Goal: Task Accomplishment & Management: Use online tool/utility

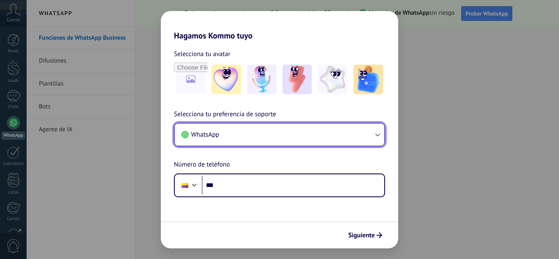
click at [370, 133] on button "WhatsApp" at bounding box center [279, 135] width 209 height 22
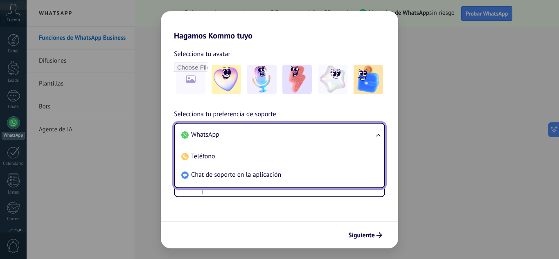
click at [370, 133] on li "WhatsApp" at bounding box center [278, 135] width 200 height 18
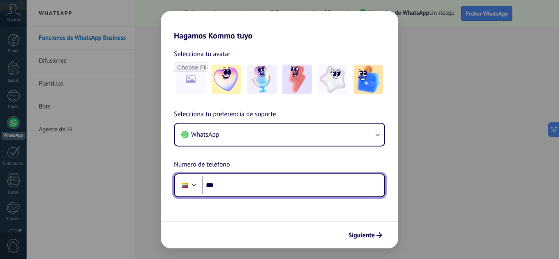
click at [248, 183] on input "***" at bounding box center [293, 185] width 182 height 19
type input "**********"
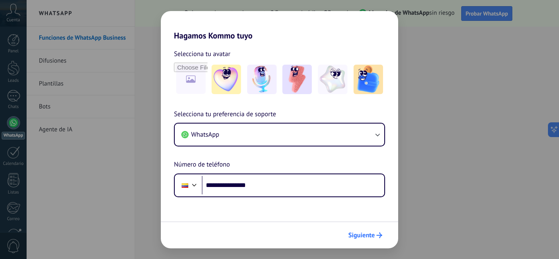
click at [359, 232] on span "Siguiente" at bounding box center [361, 235] width 27 height 6
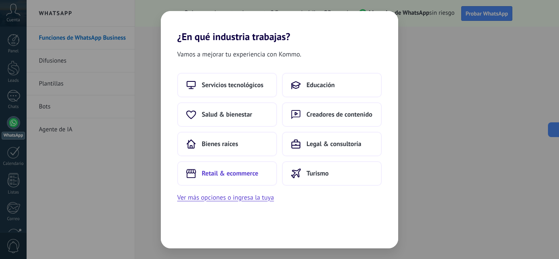
click at [212, 174] on span "Retail & ecommerce" at bounding box center [230, 173] width 56 height 8
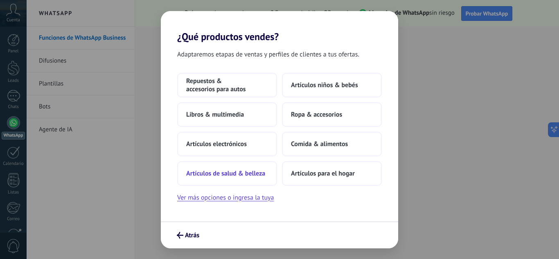
click at [221, 170] on span "Artículos de salud & belleza" at bounding box center [225, 173] width 79 height 8
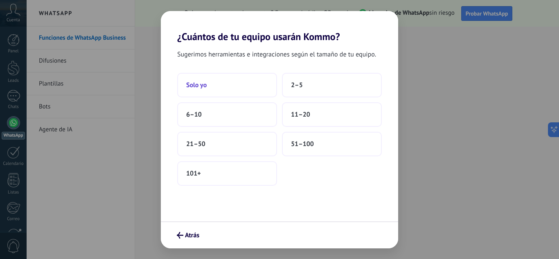
click at [204, 90] on button "Solo yo" at bounding box center [227, 85] width 100 height 25
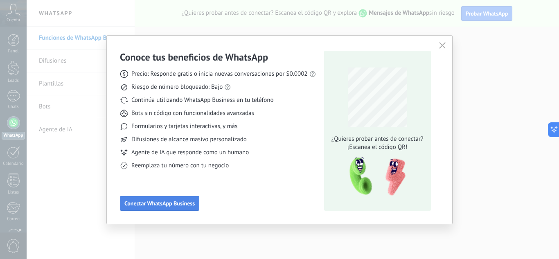
click at [155, 201] on span "Conectar WhatsApp Business" at bounding box center [159, 203] width 70 height 6
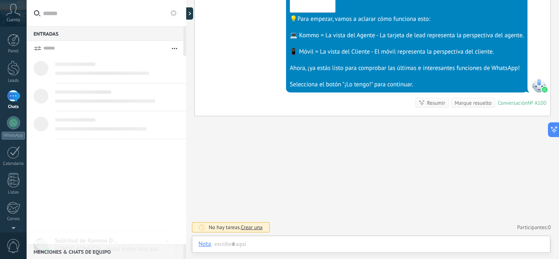
scroll to position [12, 0]
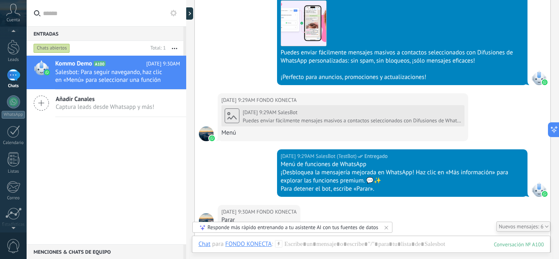
scroll to position [0, 0]
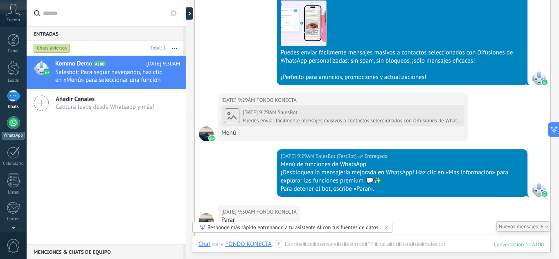
click at [9, 122] on div at bounding box center [13, 122] width 13 height 13
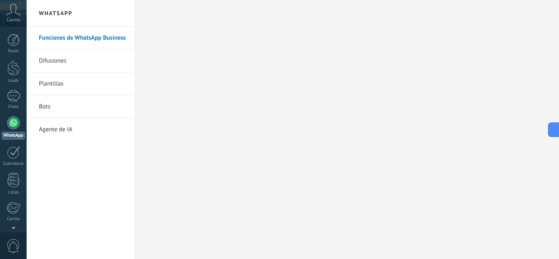
click at [61, 61] on link "Difusiones" at bounding box center [83, 60] width 88 height 23
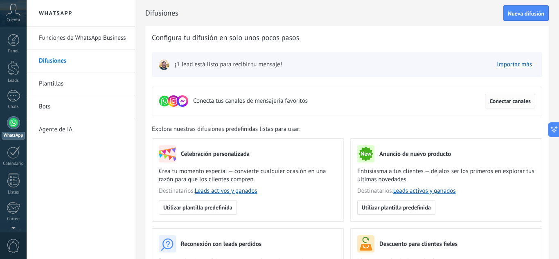
click at [493, 101] on span "Conectar canales" at bounding box center [509, 101] width 41 height 6
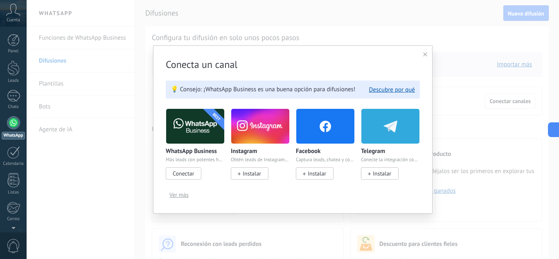
click at [423, 54] on icon at bounding box center [425, 54] width 4 height 4
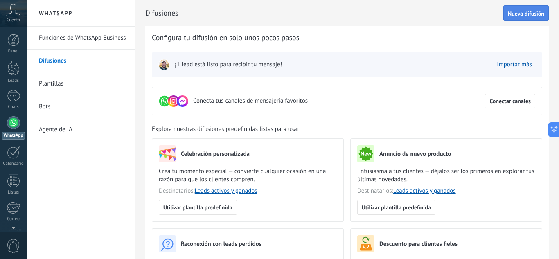
click at [517, 11] on span "Nueva difusión" at bounding box center [526, 14] width 36 height 6
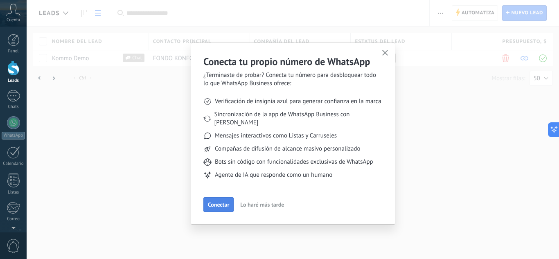
click at [220, 202] on span "Conectar" at bounding box center [218, 205] width 21 height 6
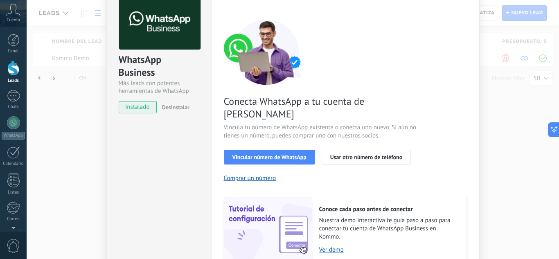
scroll to position [46, 0]
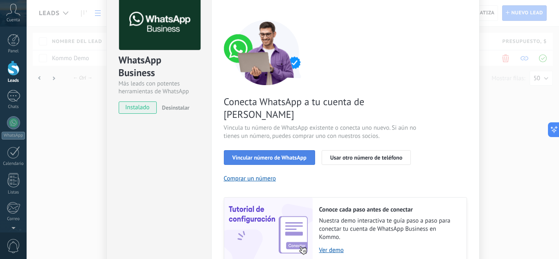
click at [256, 155] on span "Vincular número de WhatsApp" at bounding box center [269, 158] width 74 height 6
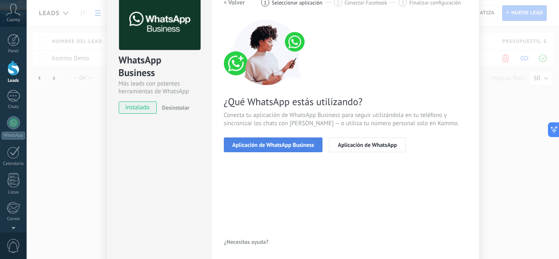
click at [245, 146] on span "Aplicación de WhatsApp Business" at bounding box center [273, 145] width 82 height 6
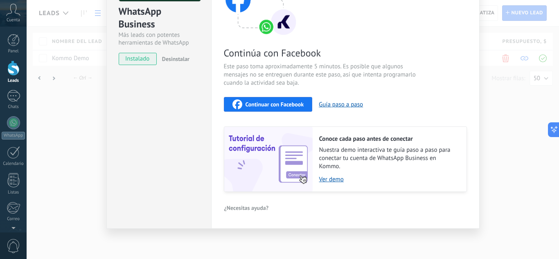
scroll to position [0, 0]
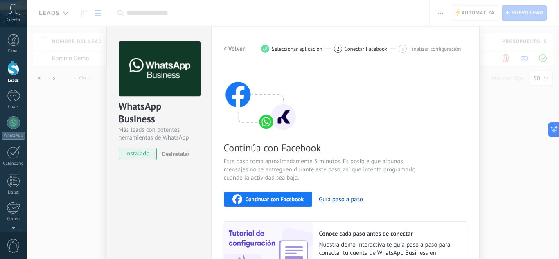
click at [168, 155] on span "Desinstalar" at bounding box center [175, 153] width 27 height 7
